Goal: Task Accomplishment & Management: Use online tool/utility

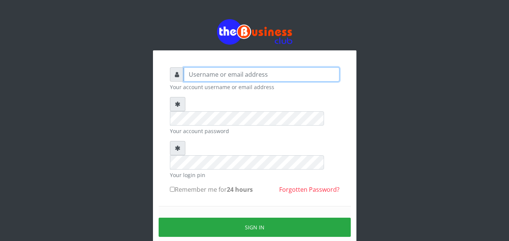
type input "kenachuks"
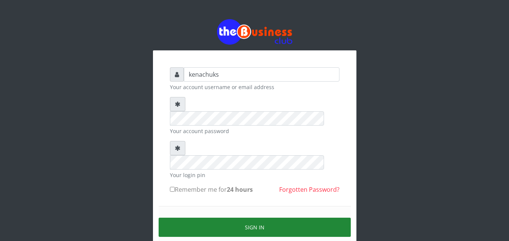
click at [233, 218] on button "Sign in" at bounding box center [255, 227] width 192 height 19
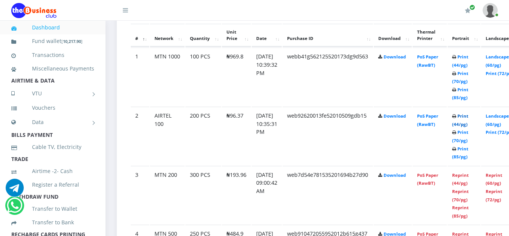
click at [468, 116] on link "Print (44/pg)" at bounding box center [460, 120] width 16 height 14
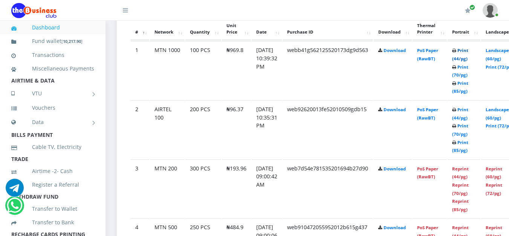
click at [468, 51] on link "Print (44/pg)" at bounding box center [460, 54] width 16 height 14
